Goal: Navigation & Orientation: Find specific page/section

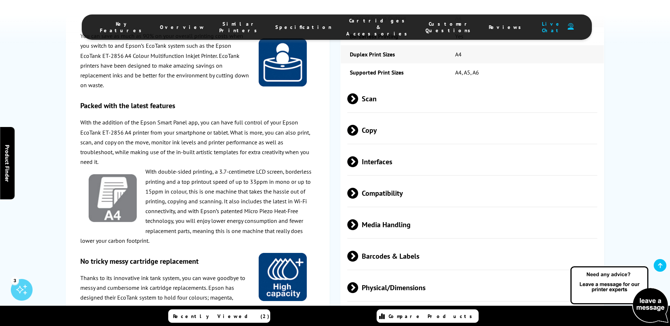
scroll to position [984, 0]
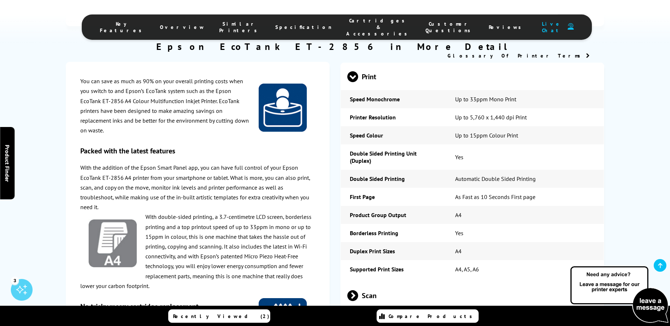
click at [362, 282] on span "Scan" at bounding box center [472, 295] width 250 height 27
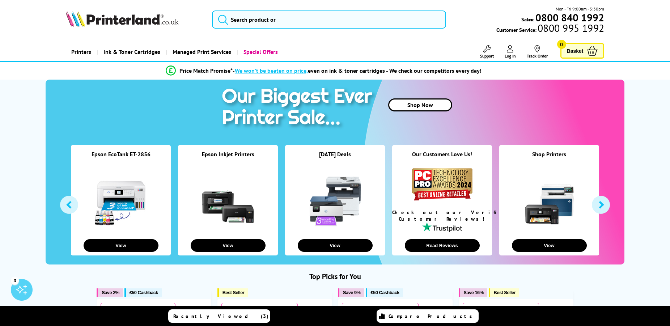
click at [113, 186] on link at bounding box center [121, 201] width 54 height 54
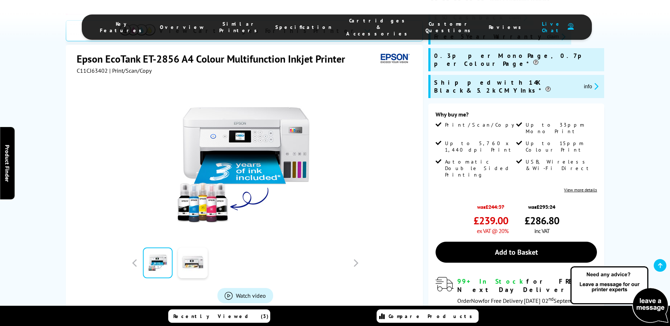
scroll to position [197, 0]
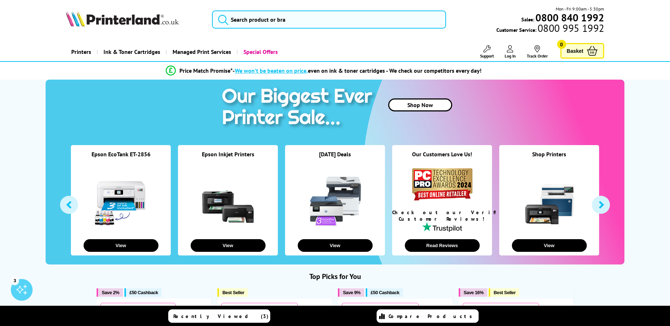
click at [229, 199] on link at bounding box center [228, 201] width 54 height 54
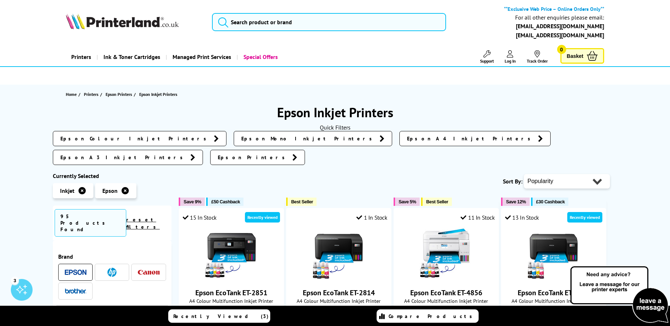
click at [111, 268] on img at bounding box center [111, 272] width 9 height 9
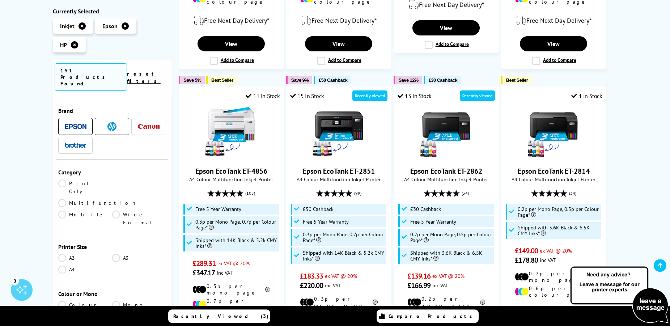
scroll to position [394, 0]
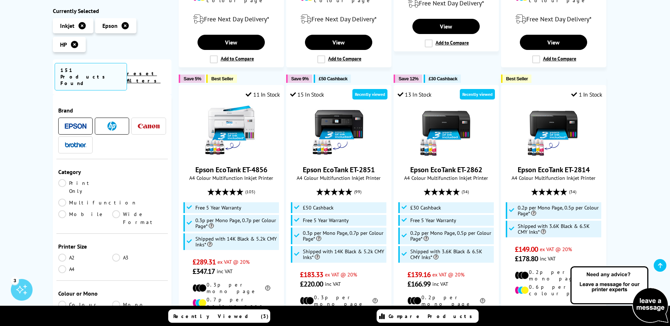
click at [142, 124] on img at bounding box center [149, 126] width 22 height 5
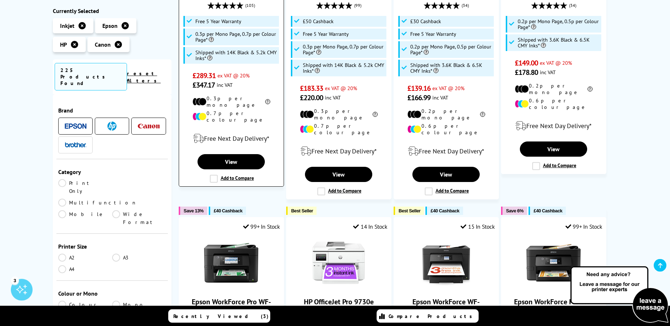
scroll to position [787, 0]
